Goal: Task Accomplishment & Management: Manage account settings

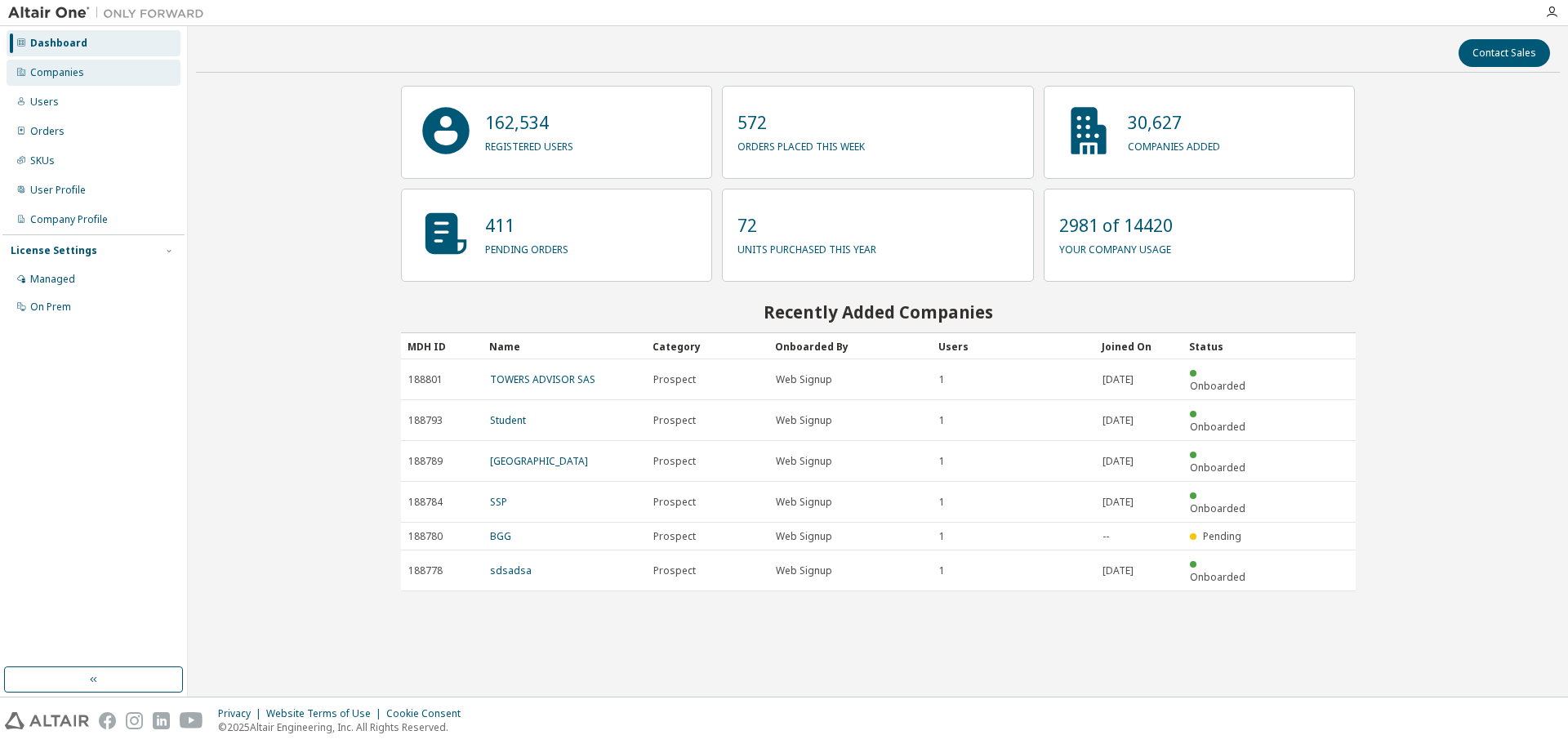
click at [59, 76] on div "Companies" at bounding box center [56, 73] width 54 height 13
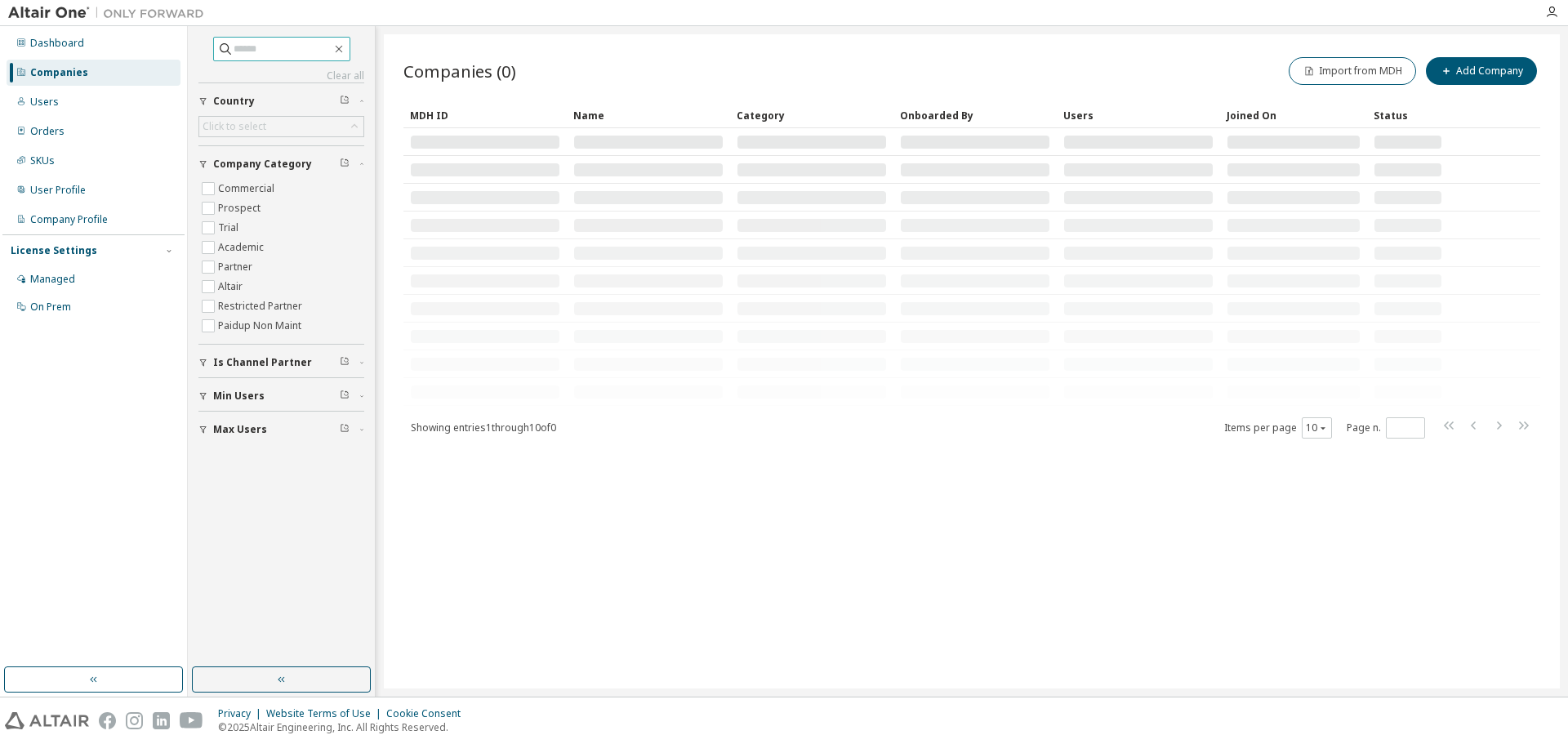
click at [255, 54] on input "text" at bounding box center [283, 49] width 98 height 16
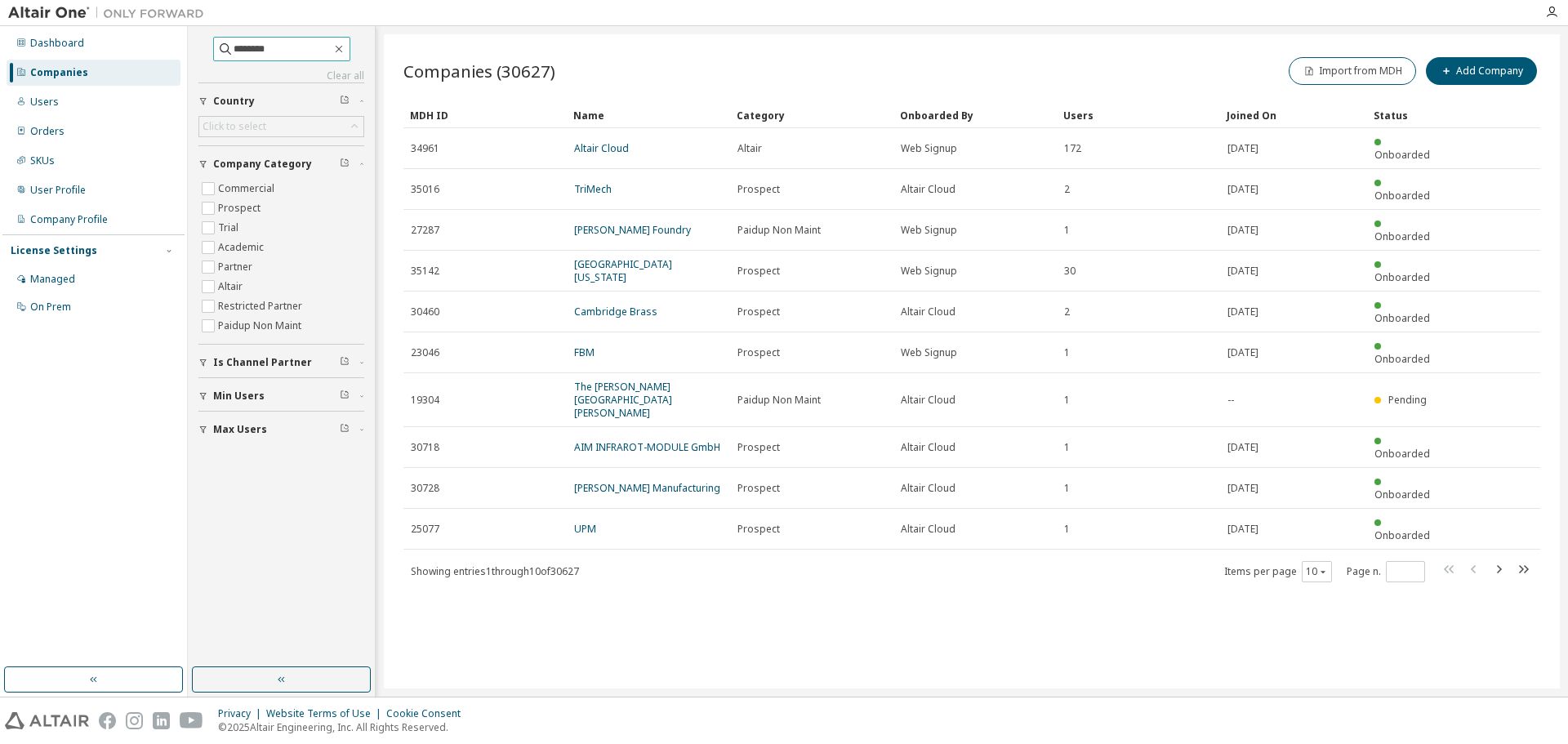
type input "********"
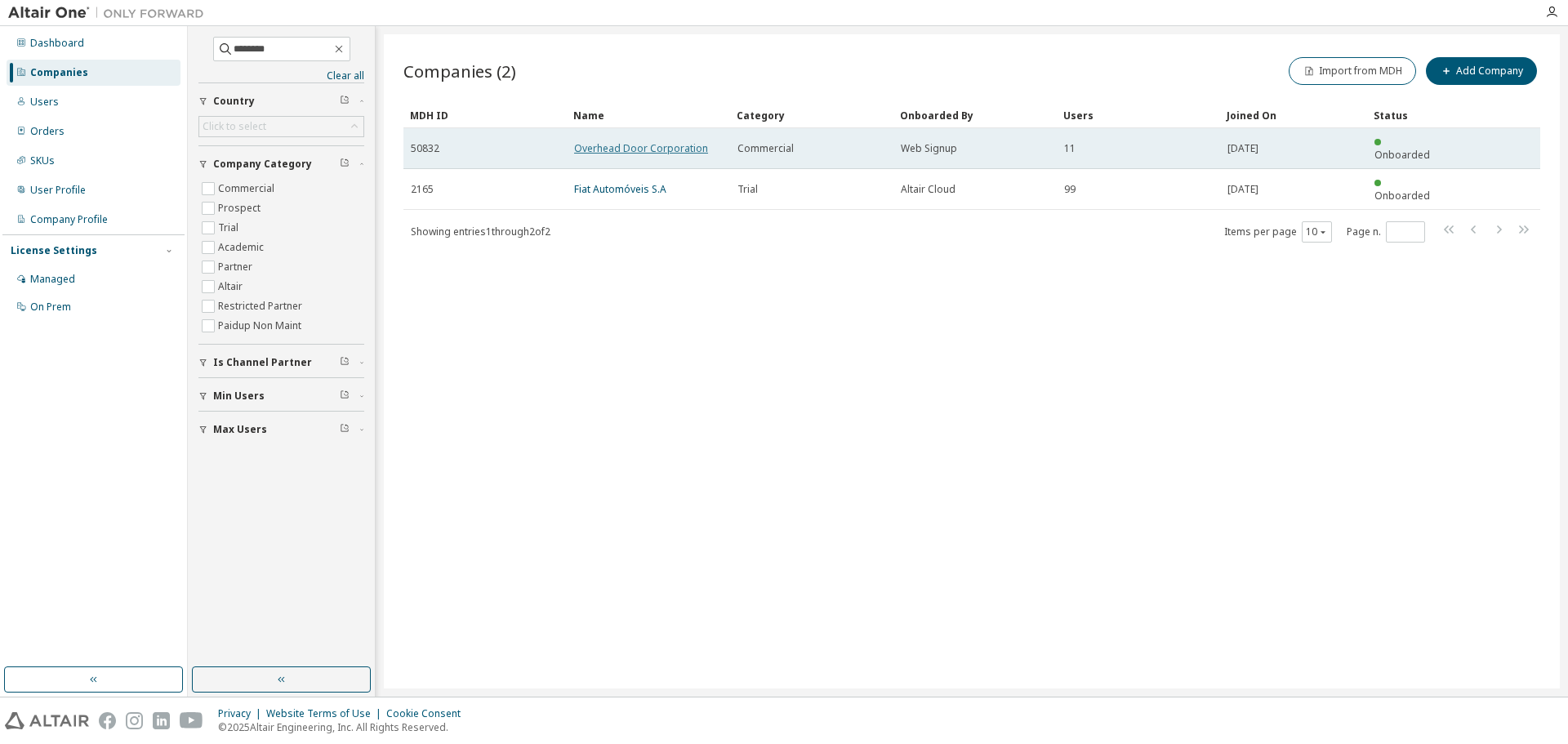
click at [626, 144] on link "Overhead Door Corporation" at bounding box center [641, 147] width 134 height 14
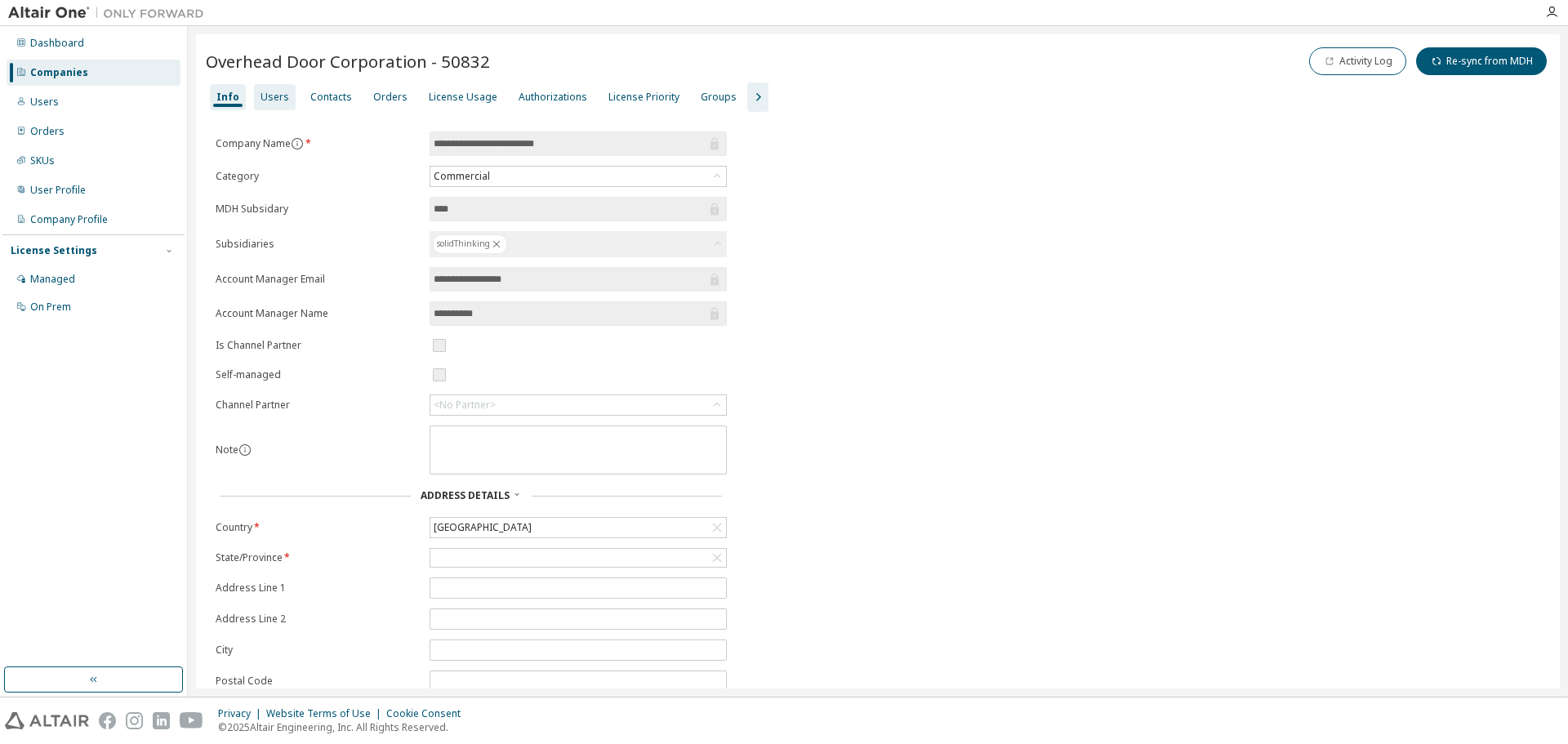
click at [282, 99] on div "Users" at bounding box center [275, 97] width 28 height 13
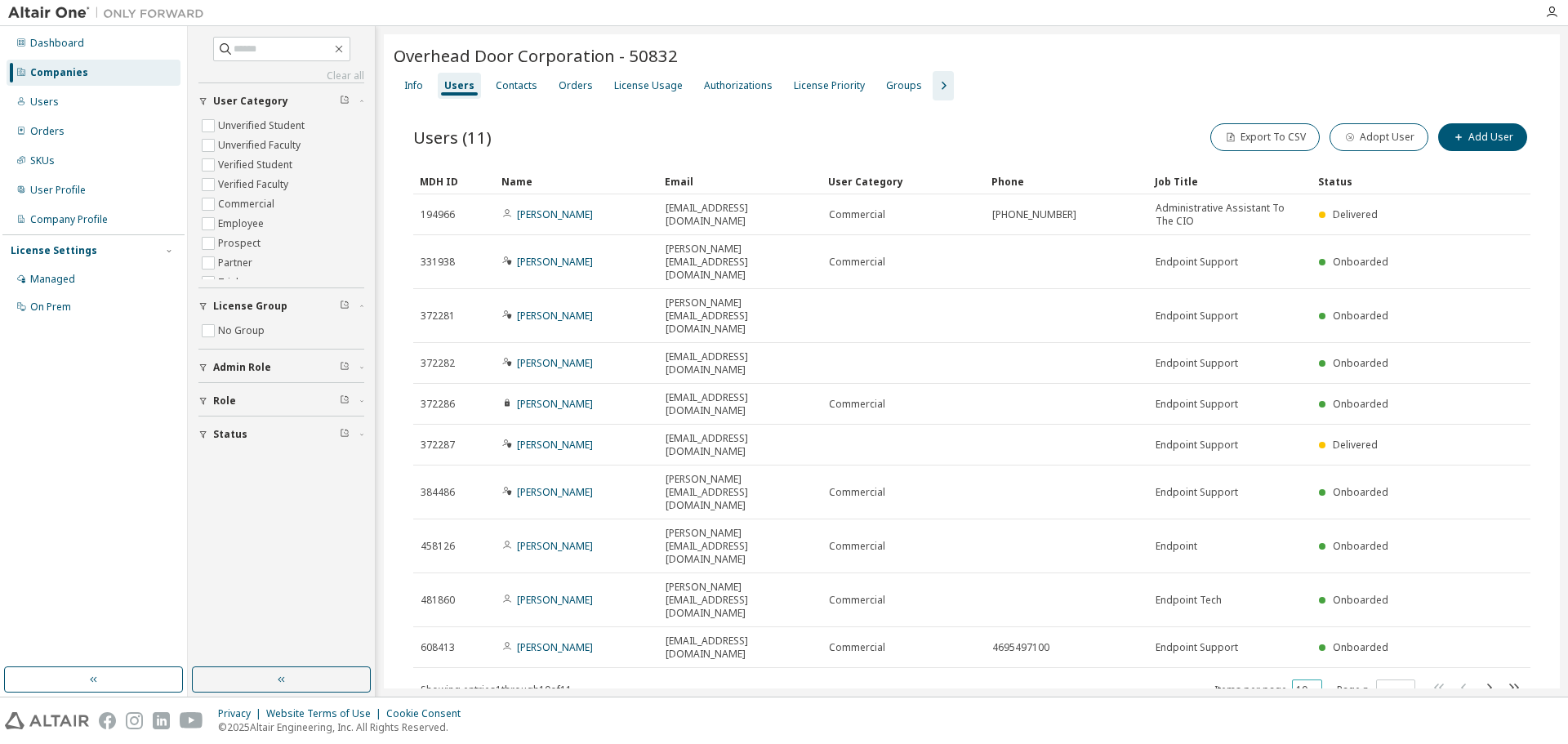
click at [1316, 679] on div "10" at bounding box center [1306, 689] width 30 height 21
click at [1312, 686] on icon "button" at bounding box center [1313, 690] width 10 height 10
click at [1314, 581] on div "50" at bounding box center [1357, 588] width 131 height 20
drag, startPoint x: 1366, startPoint y: 62, endPoint x: 1235, endPoint y: 60, distance: 131.0
click at [1365, 62] on div "Overhead Door Corporation - 50832" at bounding box center [972, 55] width 1156 height 23
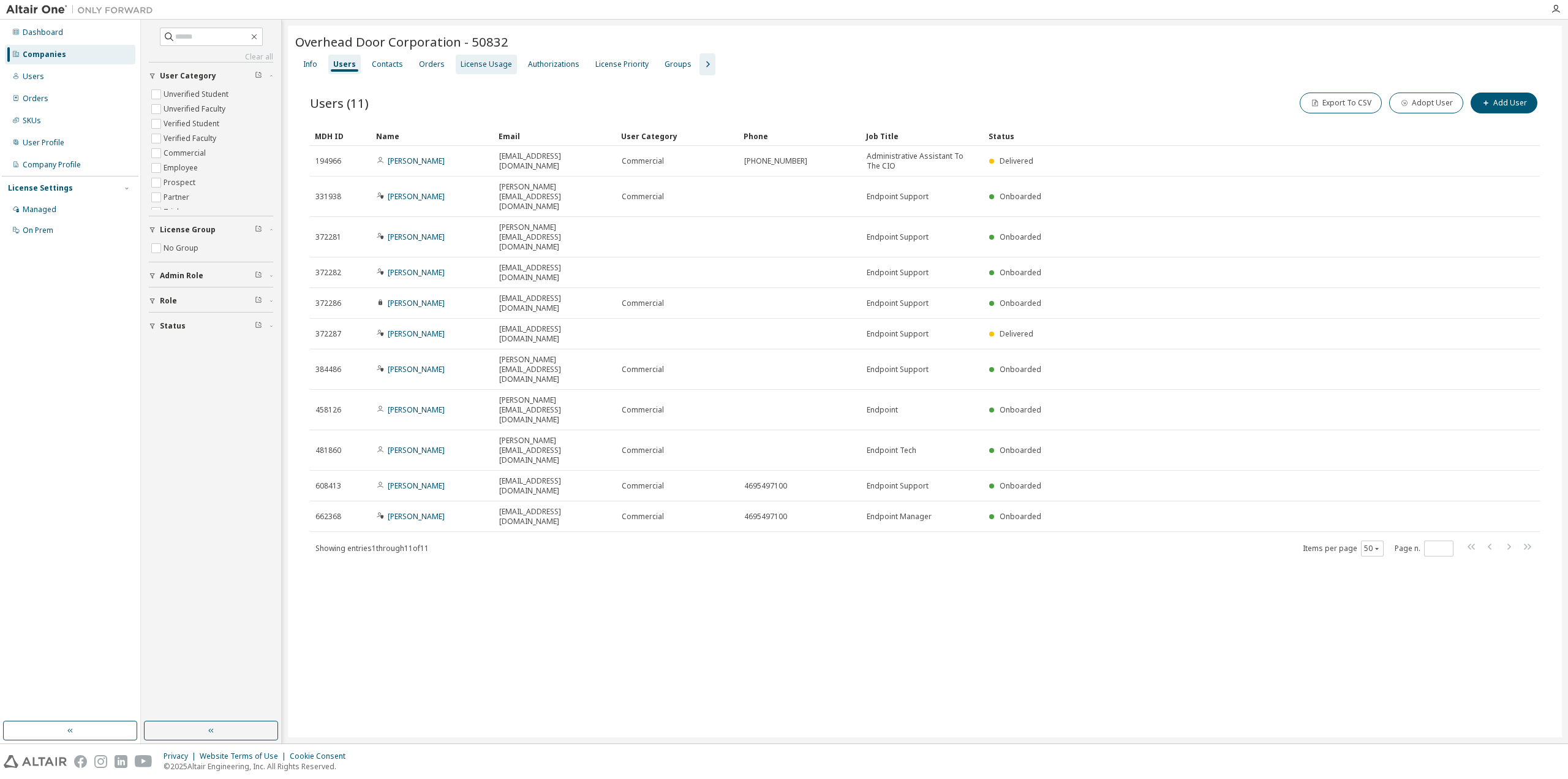
click at [468, 63] on div "License Usage" at bounding box center [486, 64] width 51 height 10
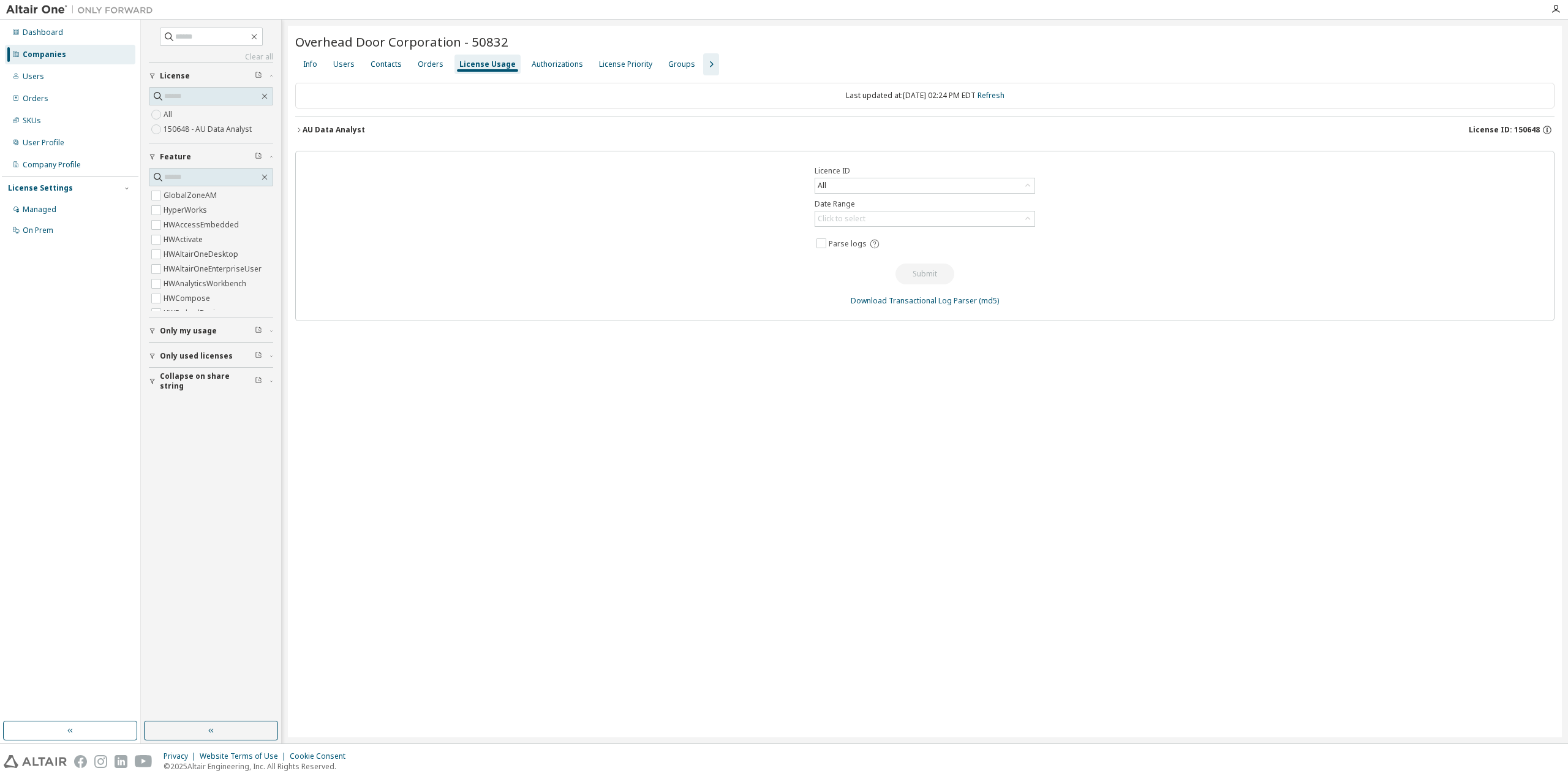
click at [299, 130] on icon "button" at bounding box center [299, 130] width 7 height 8
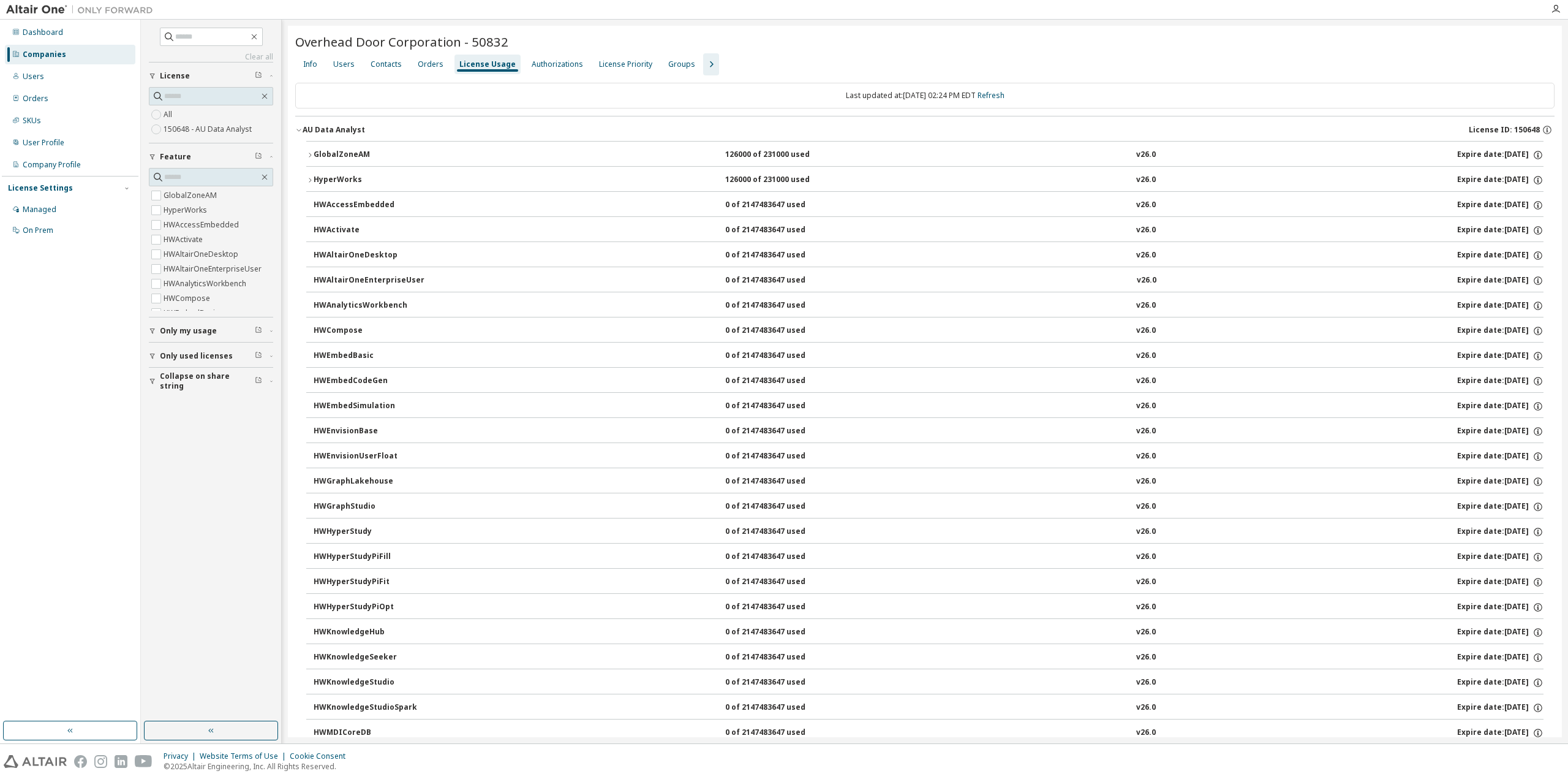
click at [326, 148] on button "GlobalZoneAM 126000 of 231000 used v26.0 Expire date: 2025-11-30" at bounding box center [924, 156] width 1237 height 27
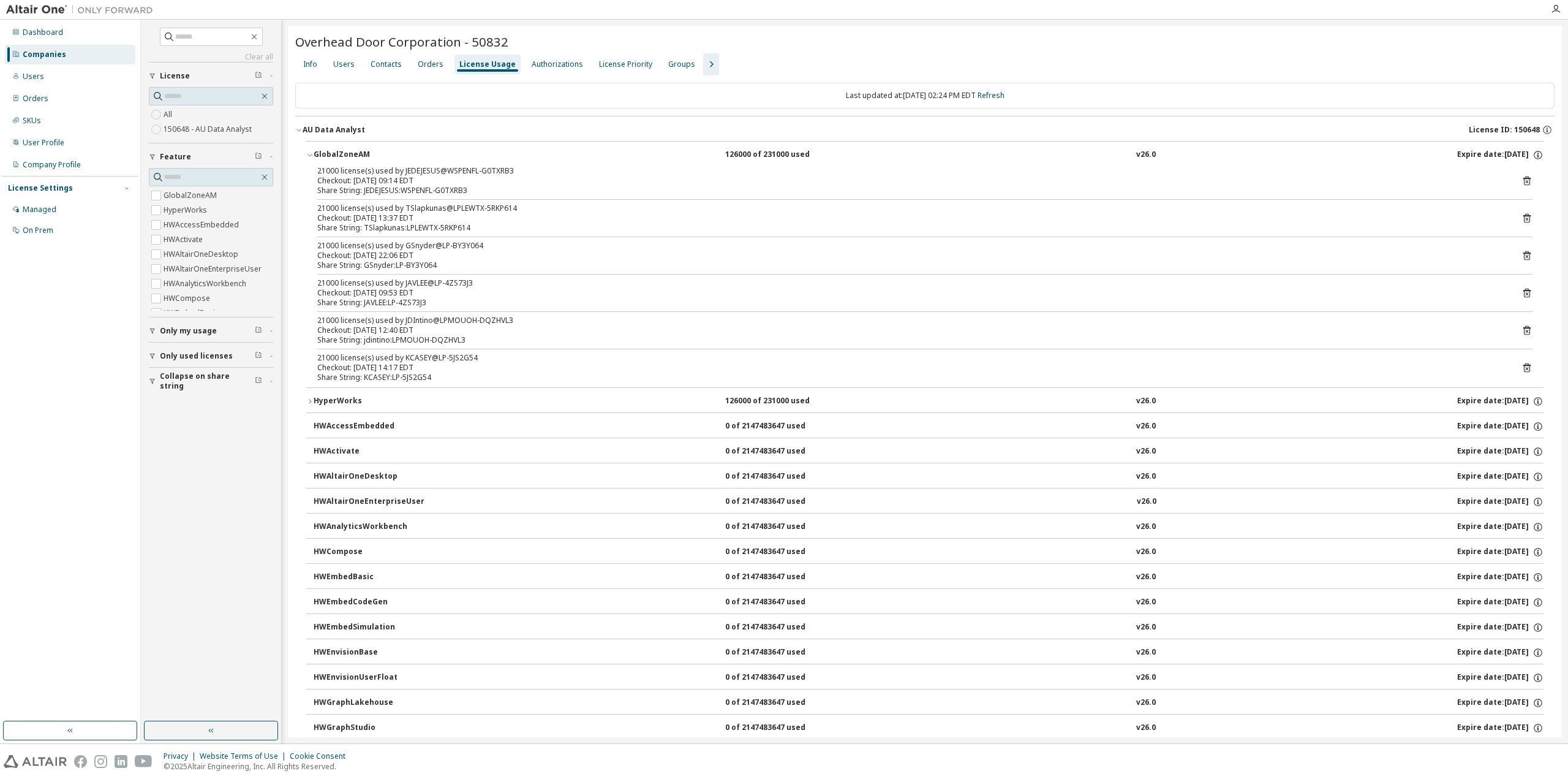
click at [309, 402] on icon "button" at bounding box center [310, 401] width 7 height 8
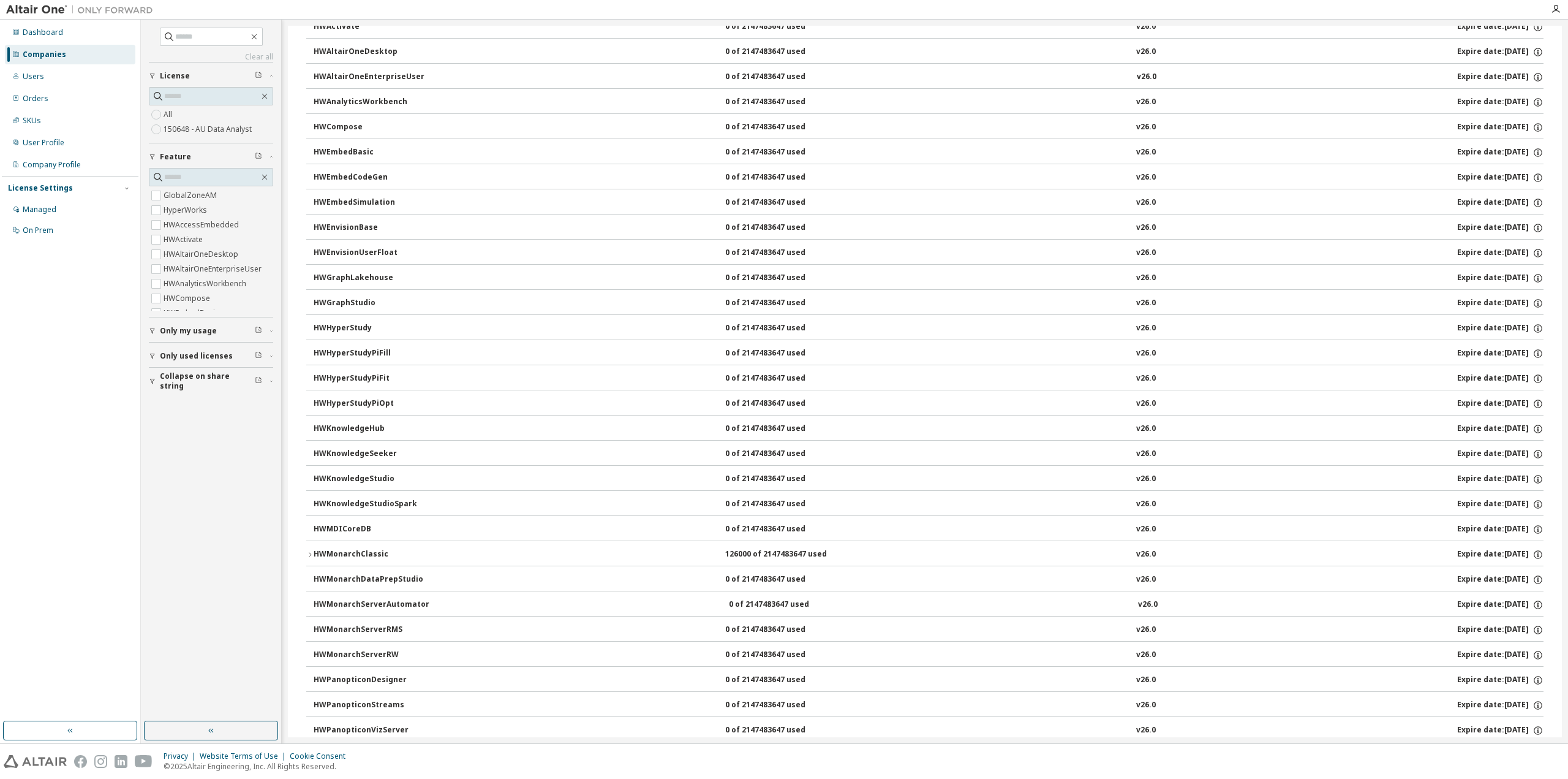
scroll to position [674, 0]
click at [336, 527] on div "HWMonarchClassic" at bounding box center [369, 527] width 110 height 11
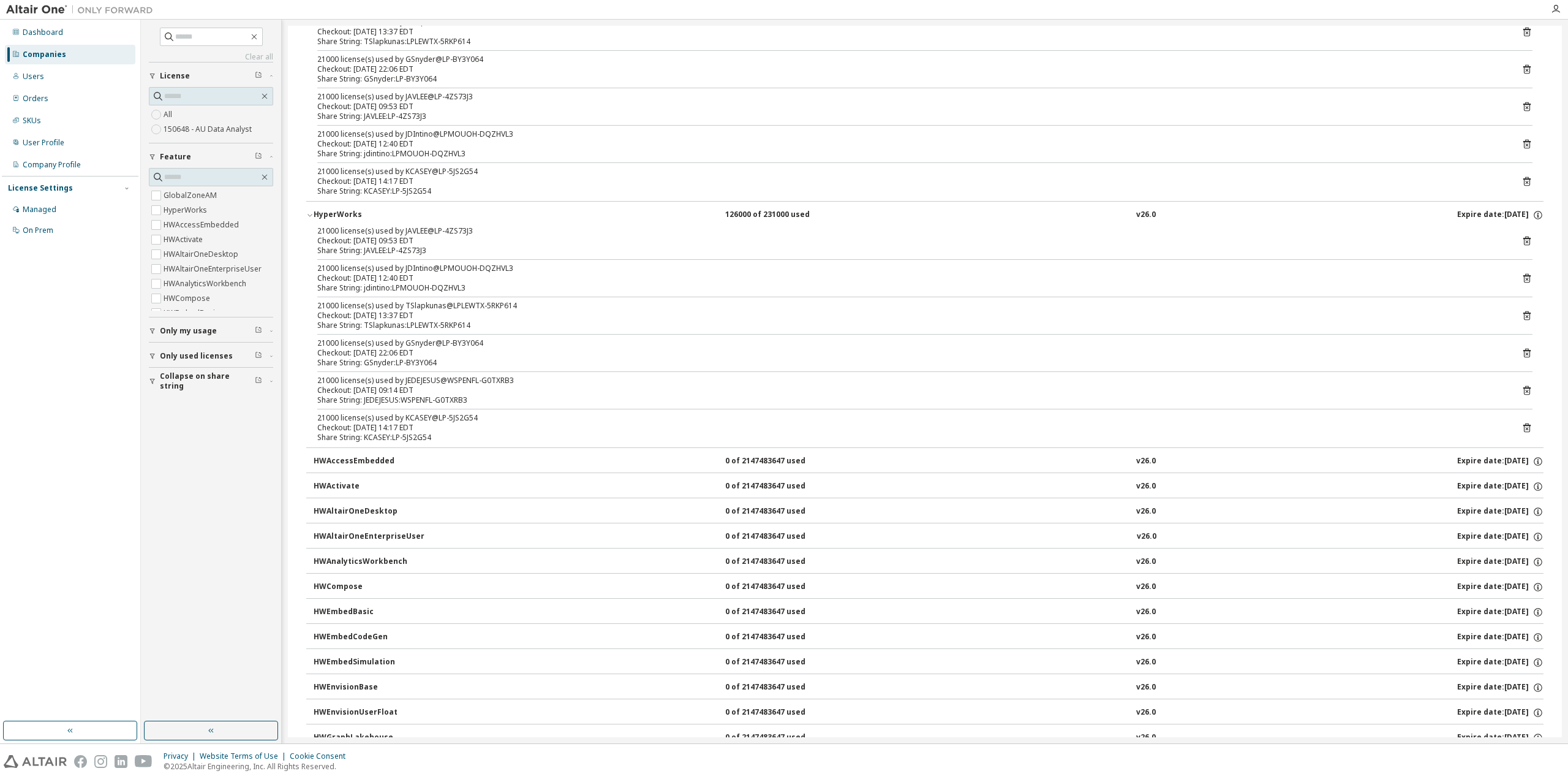
scroll to position [184, 0]
click at [343, 221] on div "HyperWorks" at bounding box center [369, 218] width 110 height 11
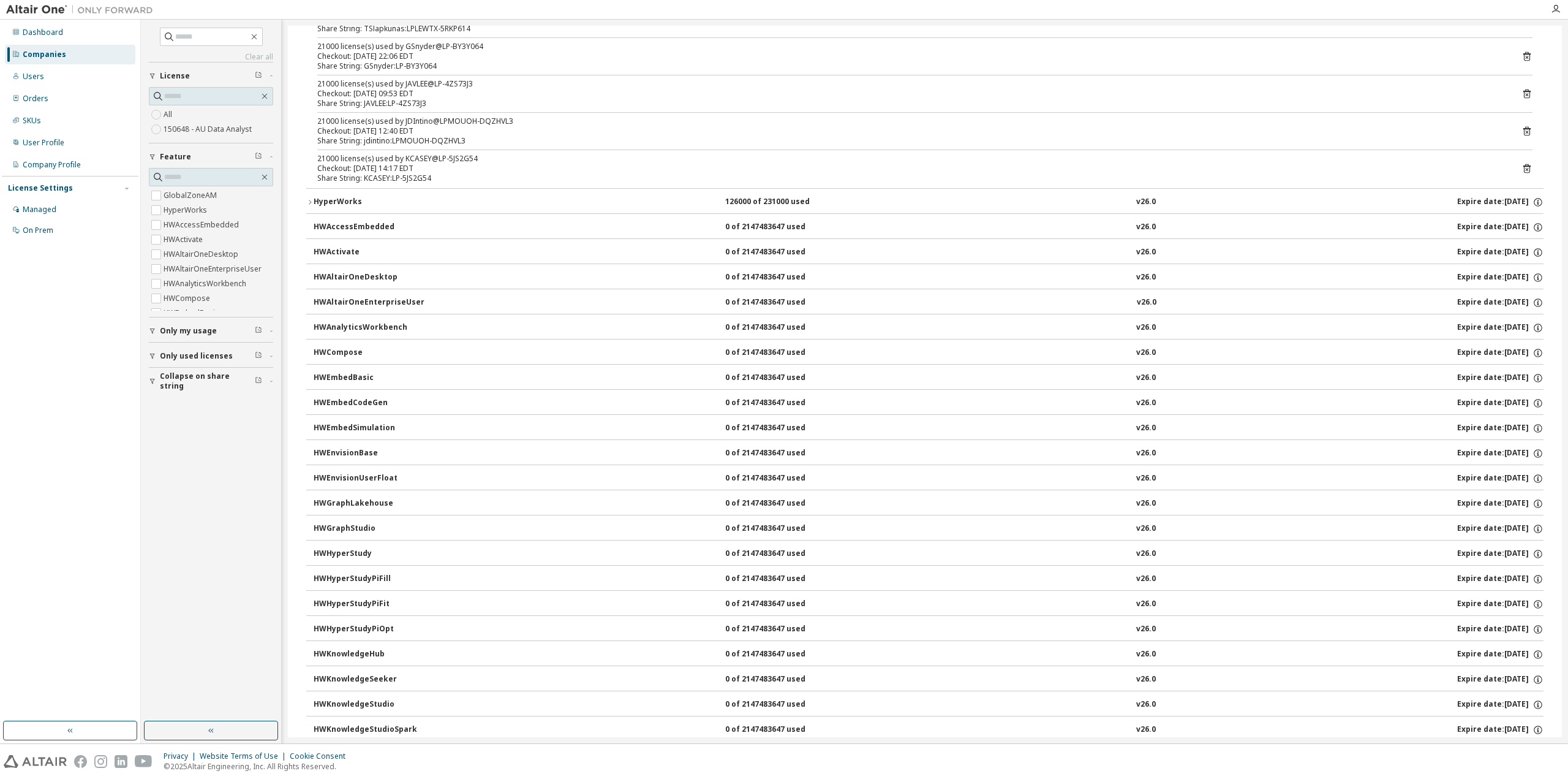
scroll to position [0, 0]
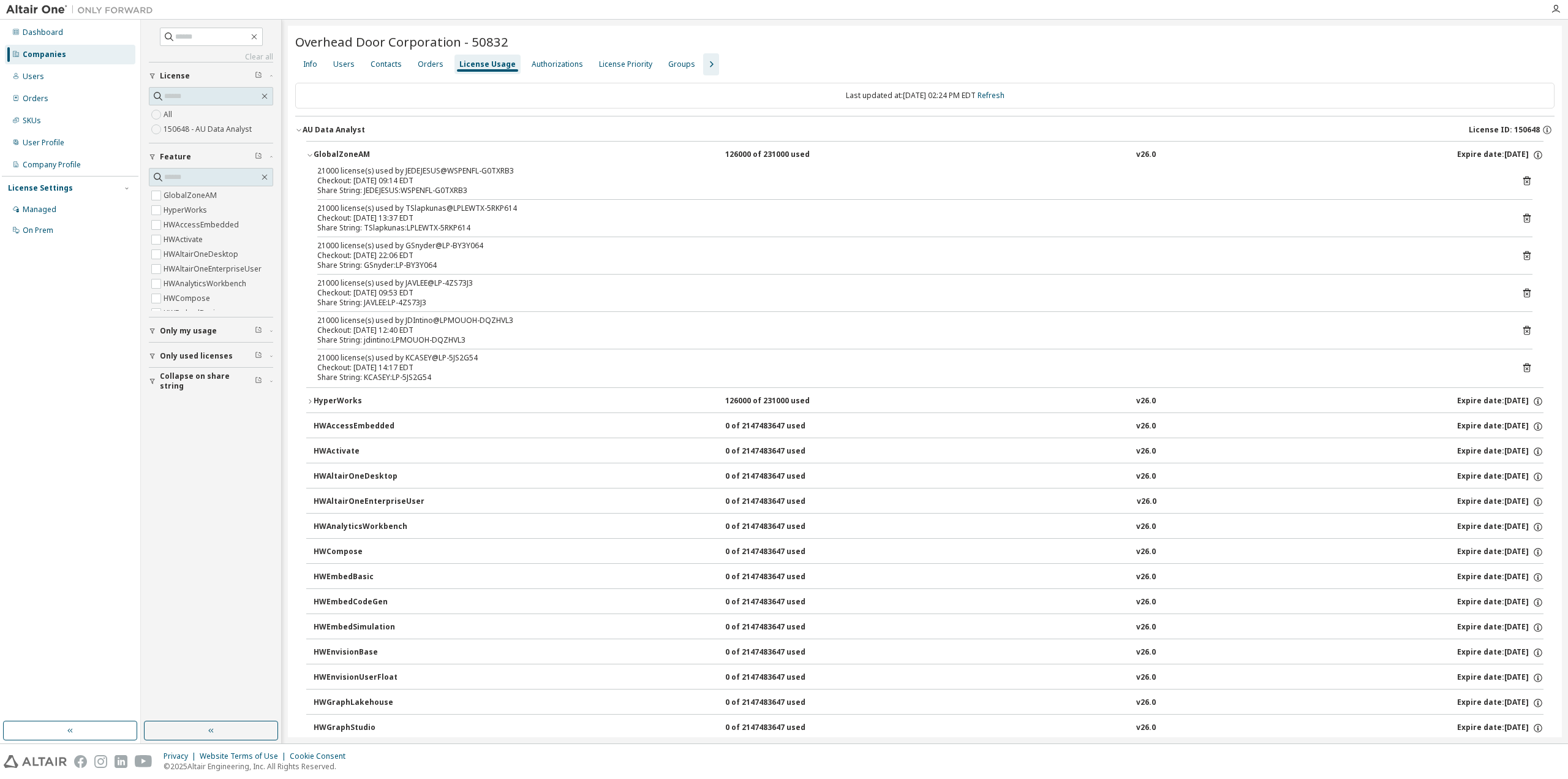
click at [310, 157] on icon "button" at bounding box center [310, 155] width 7 height 8
